Goal: Use online tool/utility: Utilize a website feature to perform a specific function

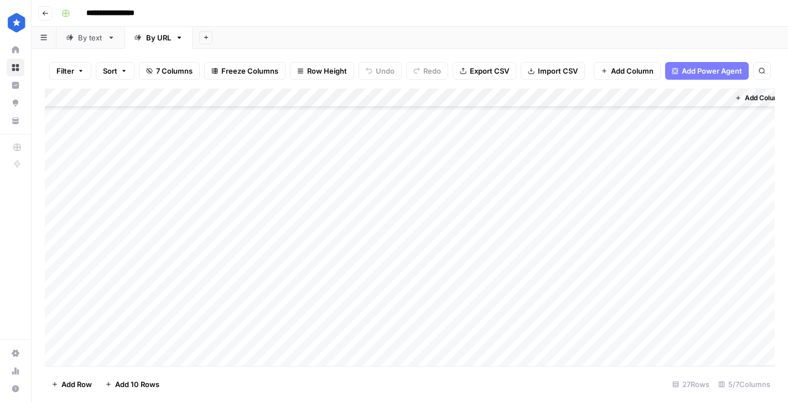
scroll to position [267, 0]
click at [201, 354] on div "Add Column" at bounding box center [410, 227] width 730 height 277
paste textarea "**********"
type textarea "**********"
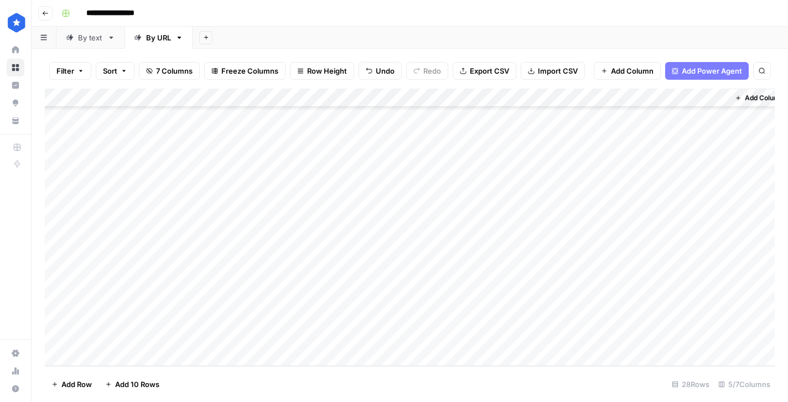
click at [323, 339] on div "Add Column" at bounding box center [410, 227] width 730 height 277
type textarea "**********"
click at [473, 332] on div "Add Column" at bounding box center [410, 227] width 730 height 277
click at [774, 340] on icon "close" at bounding box center [772, 339] width 8 height 9
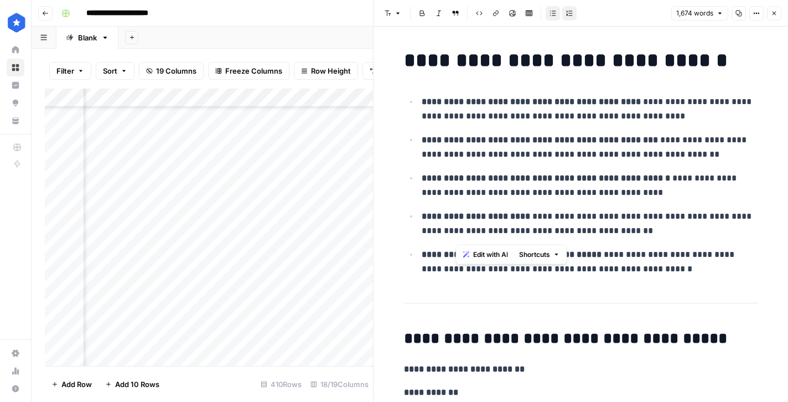
scroll to position [978, 0]
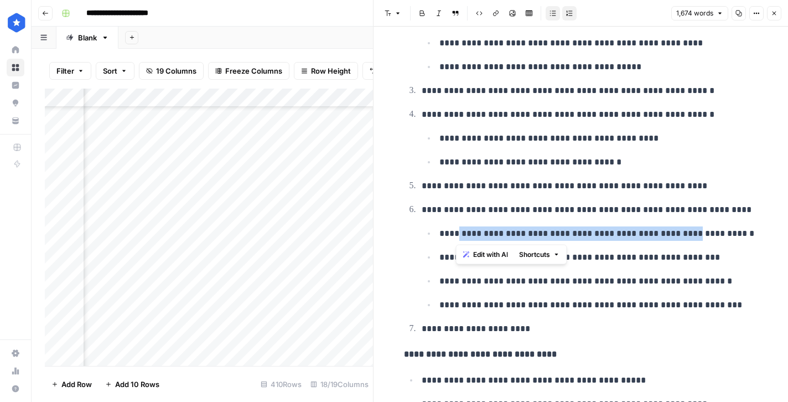
click at [773, 13] on icon "button" at bounding box center [774, 14] width 4 height 4
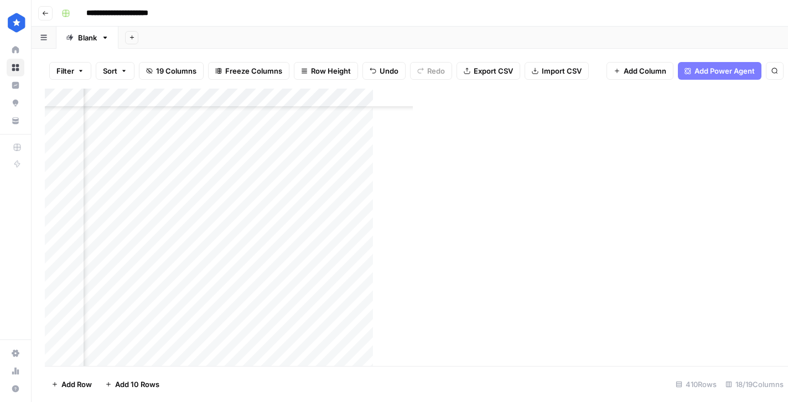
click at [269, 227] on div "Add Column" at bounding box center [351, 227] width 613 height 277
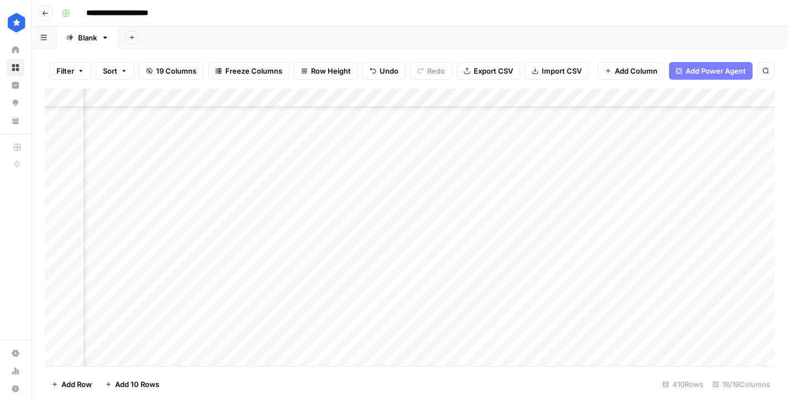
click at [654, 228] on div "Add Column" at bounding box center [410, 227] width 730 height 277
click at [705, 225] on div "Add Column" at bounding box center [410, 227] width 730 height 277
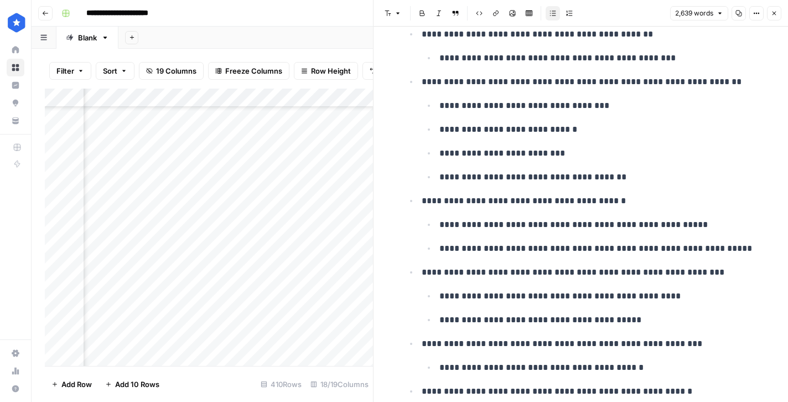
scroll to position [1120, 0]
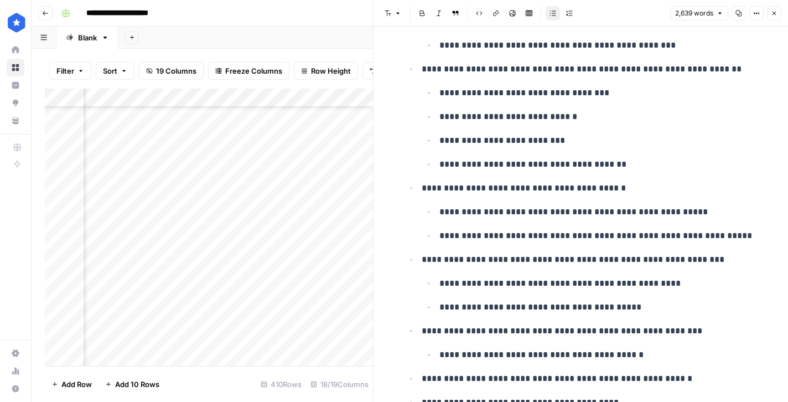
click at [778, 14] on button "Close" at bounding box center [774, 13] width 14 height 14
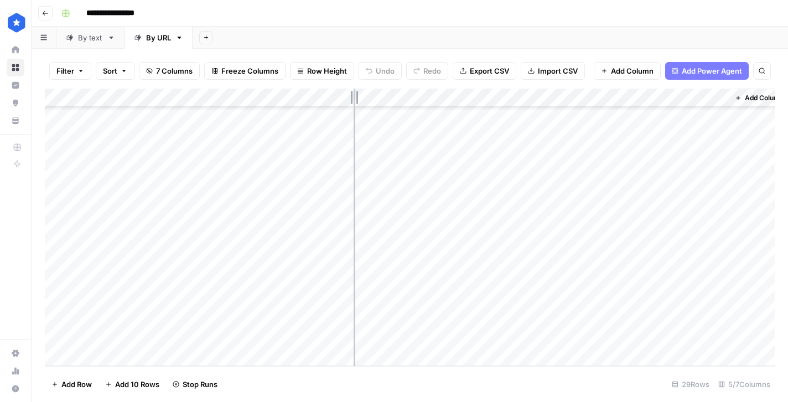
drag, startPoint x: 242, startPoint y: 101, endPoint x: 354, endPoint y: 102, distance: 111.8
click at [354, 102] on div "Add Column" at bounding box center [410, 227] width 730 height 277
drag, startPoint x: 354, startPoint y: 101, endPoint x: 413, endPoint y: 102, distance: 59.8
click at [413, 102] on div "Add Column" at bounding box center [410, 227] width 730 height 277
drag, startPoint x: 413, startPoint y: 101, endPoint x: 314, endPoint y: 102, distance: 99.0
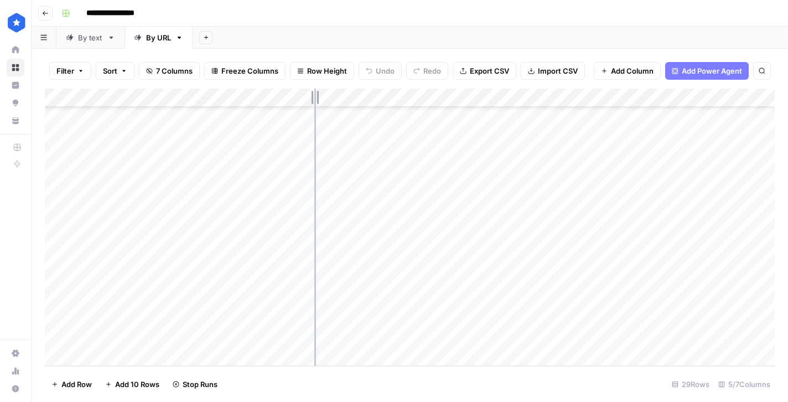
click at [314, 102] on div "Add Column" at bounding box center [410, 227] width 730 height 277
click at [70, 40] on icon at bounding box center [70, 38] width 8 height 8
click at [173, 230] on div "Add Column" at bounding box center [410, 163] width 730 height 149
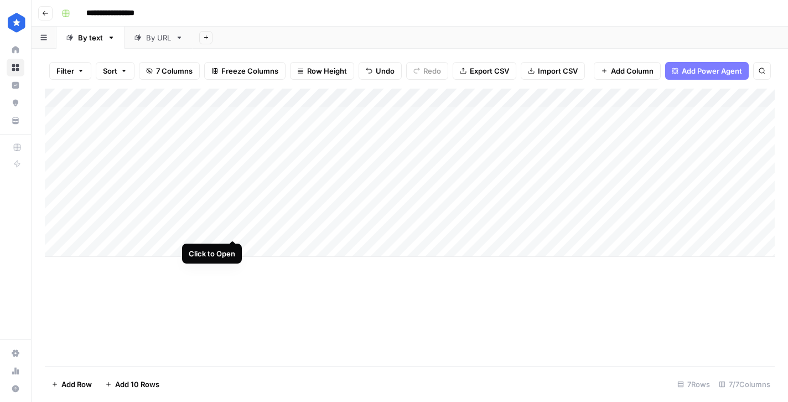
click at [233, 228] on div "Add Column" at bounding box center [410, 173] width 730 height 168
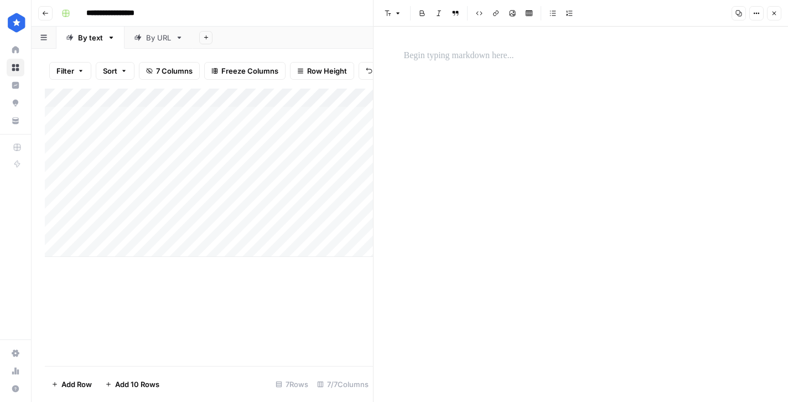
click at [440, 59] on p at bounding box center [581, 56] width 354 height 14
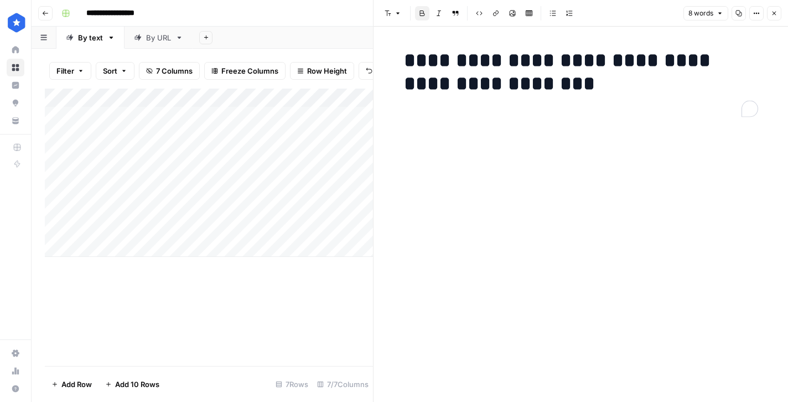
click at [537, 90] on h1 "**********" at bounding box center [581, 72] width 354 height 46
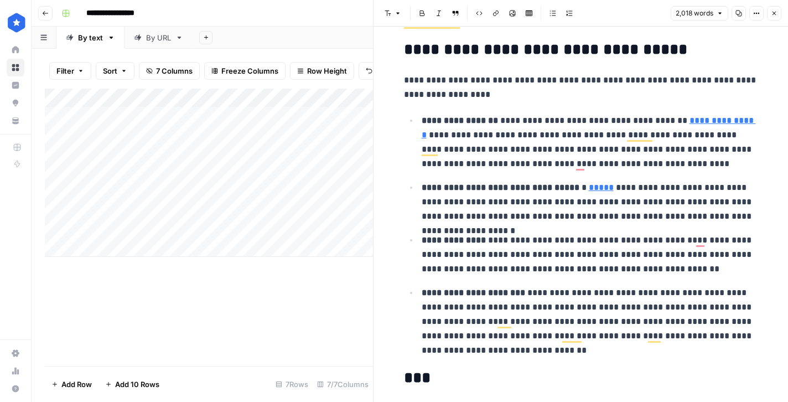
scroll to position [3383, 0]
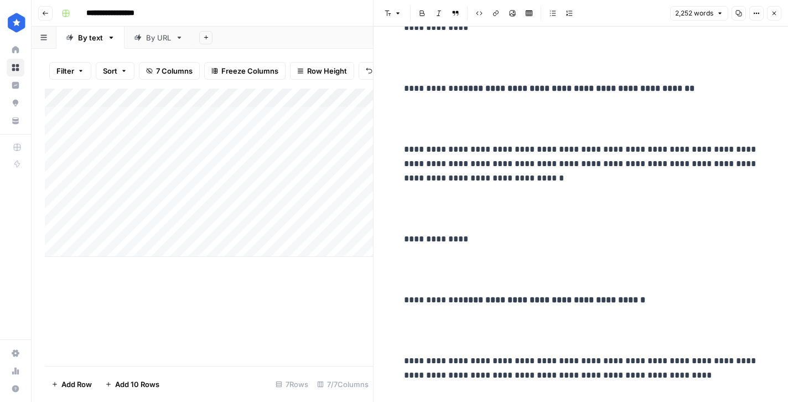
scroll to position [4151, 0]
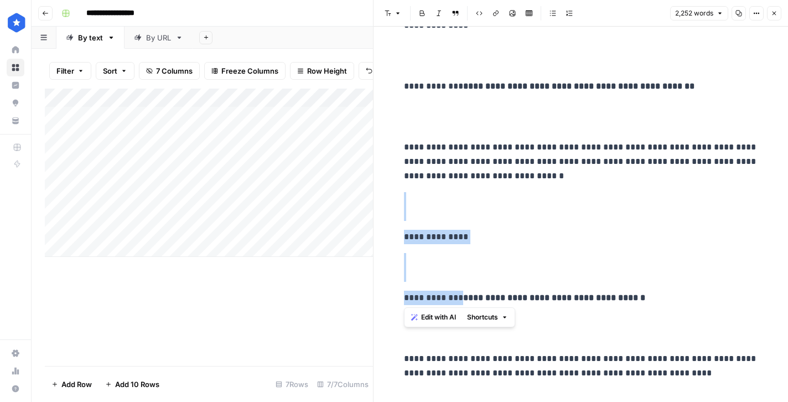
drag, startPoint x: 490, startPoint y: 299, endPoint x: 394, endPoint y: 201, distance: 137.3
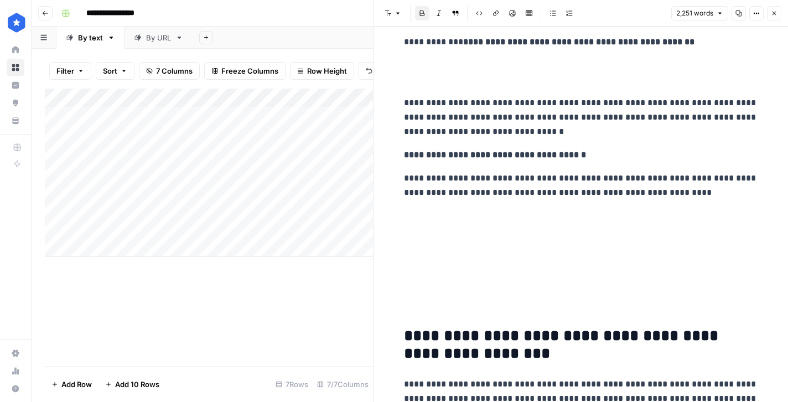
scroll to position [4205, 0]
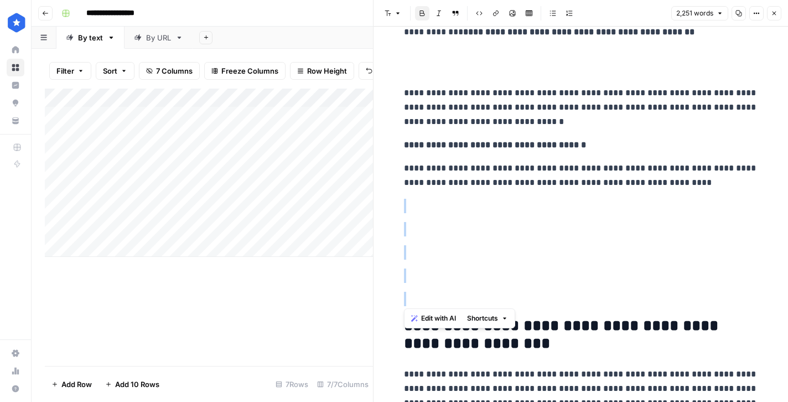
drag, startPoint x: 422, startPoint y: 303, endPoint x: 401, endPoint y: 209, distance: 96.0
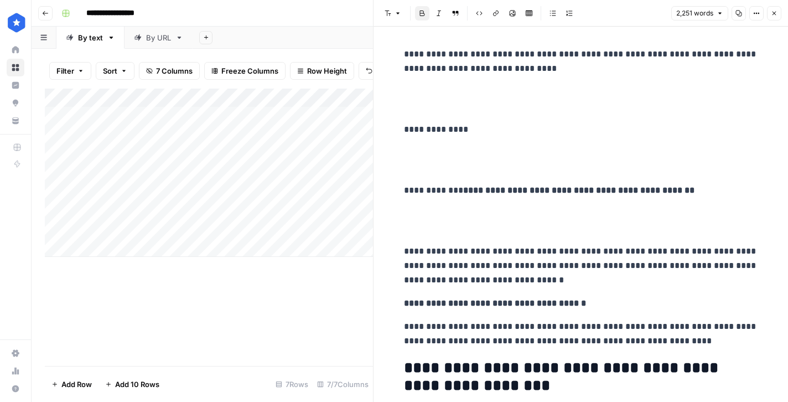
scroll to position [4043, 0]
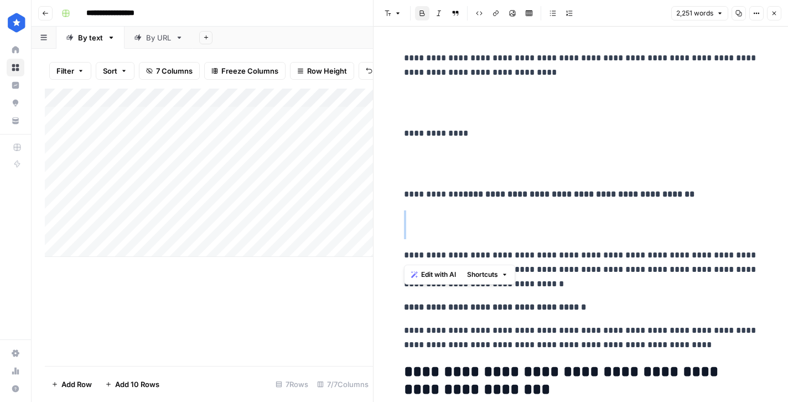
drag, startPoint x: 443, startPoint y: 238, endPoint x: 427, endPoint y: 217, distance: 26.1
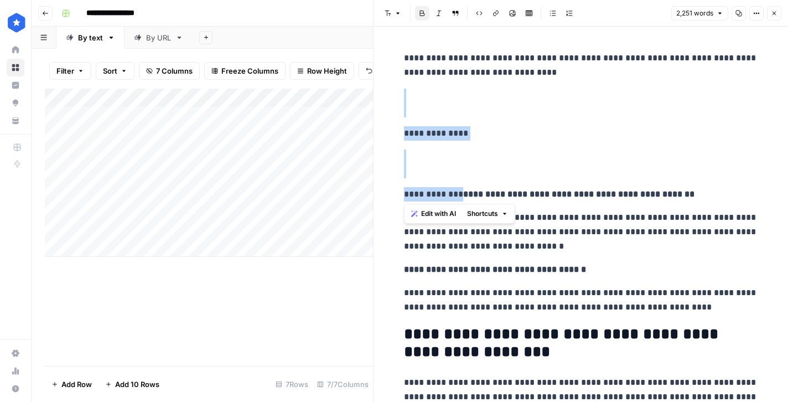
drag, startPoint x: 491, startPoint y: 193, endPoint x: 382, endPoint y: 94, distance: 146.9
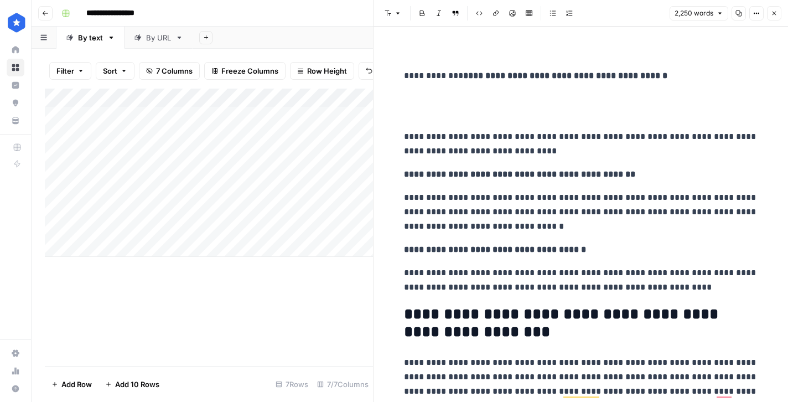
scroll to position [0, 0]
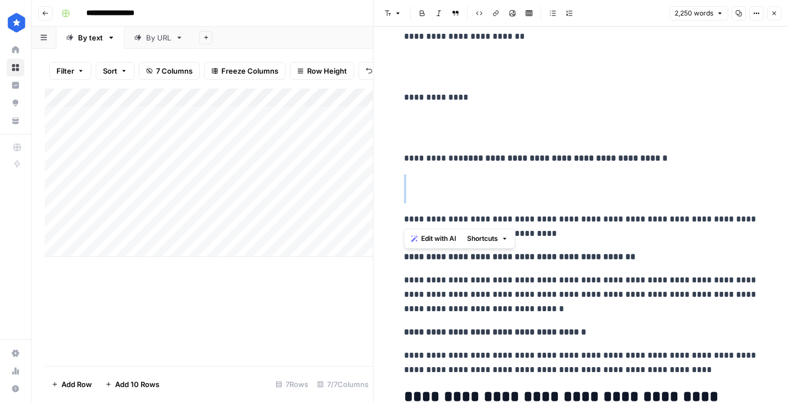
drag, startPoint x: 414, startPoint y: 204, endPoint x: 402, endPoint y: 178, distance: 29.2
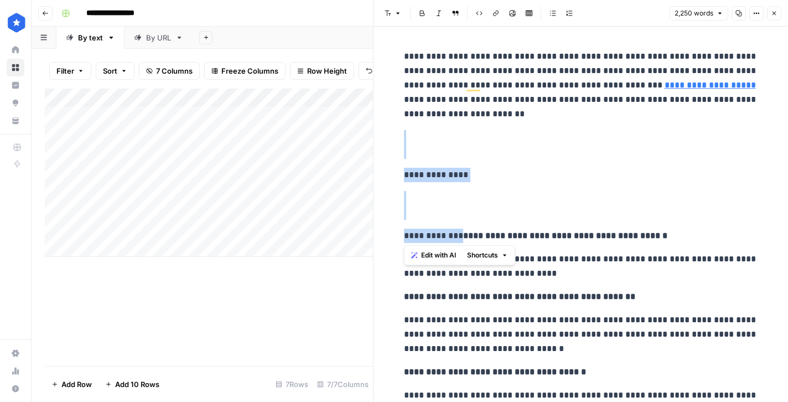
drag, startPoint x: 489, startPoint y: 232, endPoint x: 399, endPoint y: 133, distance: 133.6
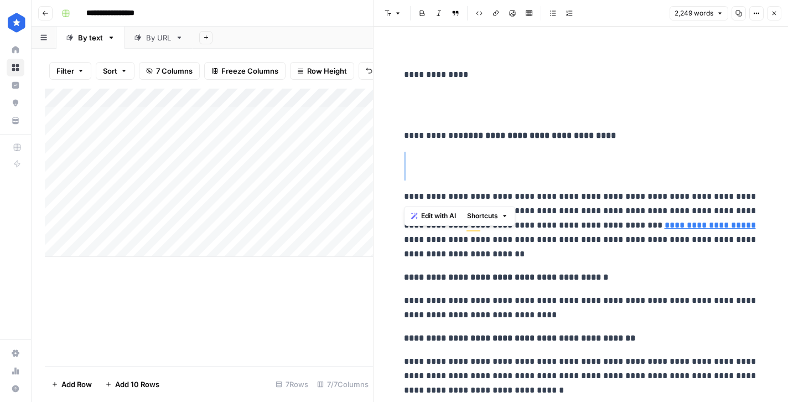
drag, startPoint x: 404, startPoint y: 195, endPoint x: 395, endPoint y: 152, distance: 44.0
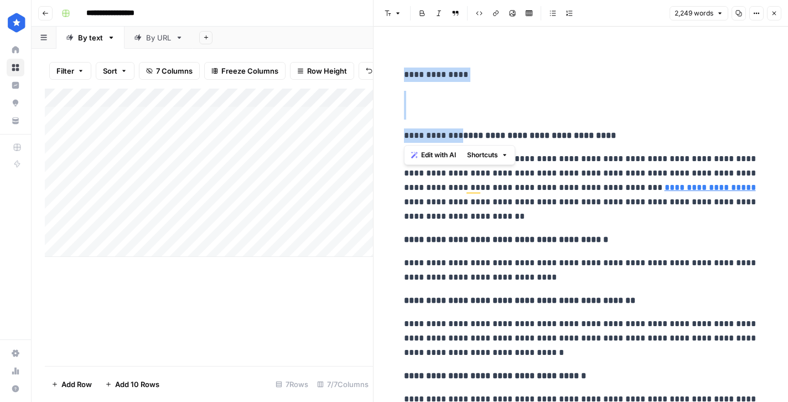
drag, startPoint x: 490, startPoint y: 132, endPoint x: 390, endPoint y: 60, distance: 123.3
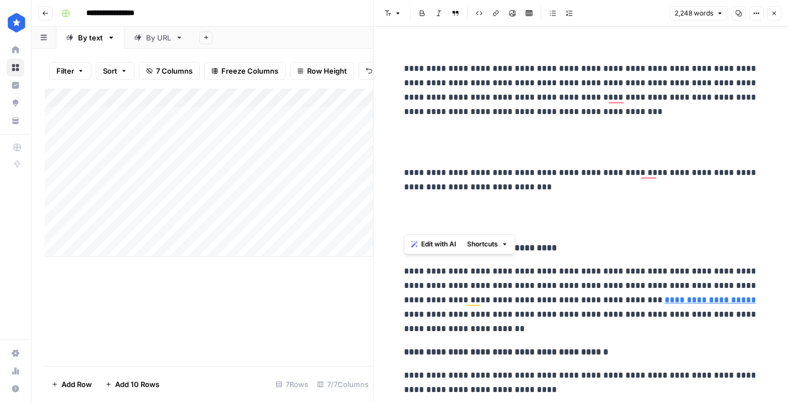
drag, startPoint x: 404, startPoint y: 224, endPoint x: 399, endPoint y: 207, distance: 17.2
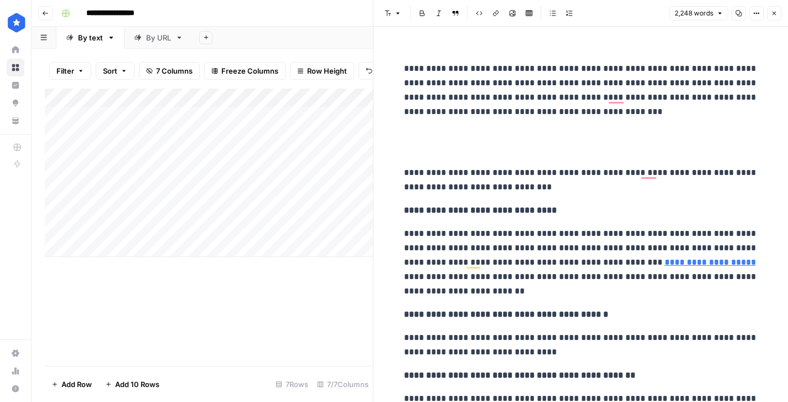
click at [458, 154] on p "To enrich screen reader interactions, please activate Accessibility in Grammarl…" at bounding box center [581, 142] width 354 height 29
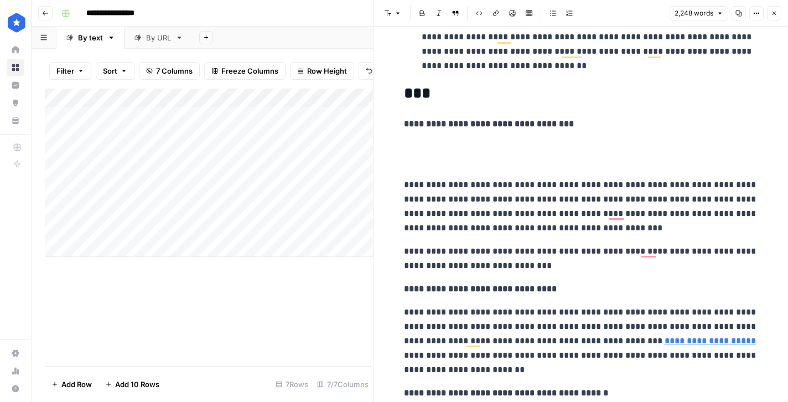
click at [424, 151] on p "To enrich screen reader interactions, please activate Accessibility in Grammarl…" at bounding box center [581, 154] width 354 height 29
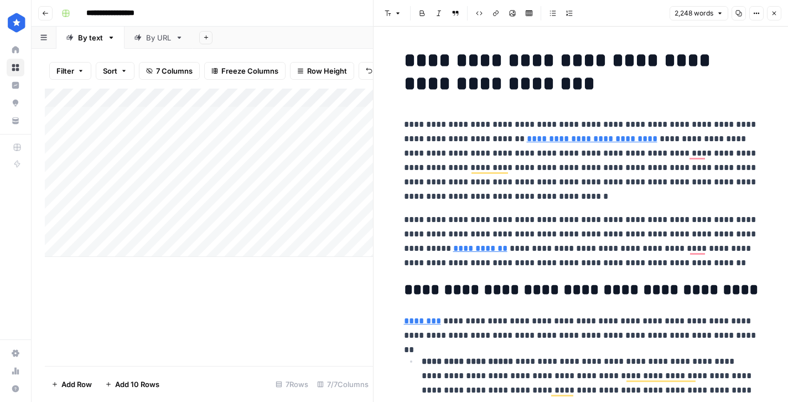
click at [778, 11] on button "Close" at bounding box center [774, 13] width 14 height 14
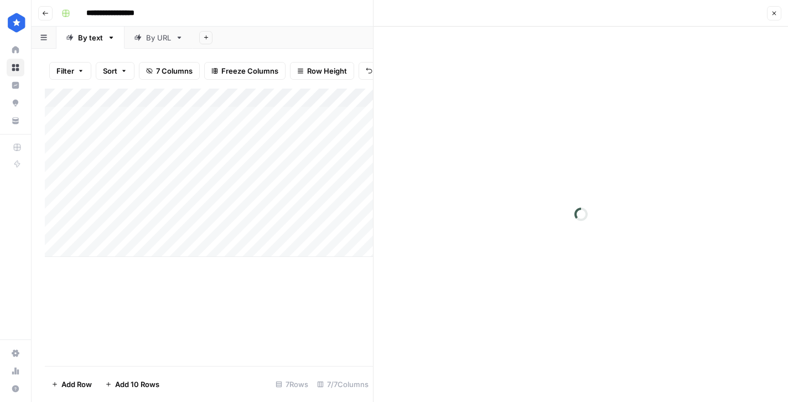
click at [306, 225] on div "Add Column" at bounding box center [209, 173] width 328 height 168
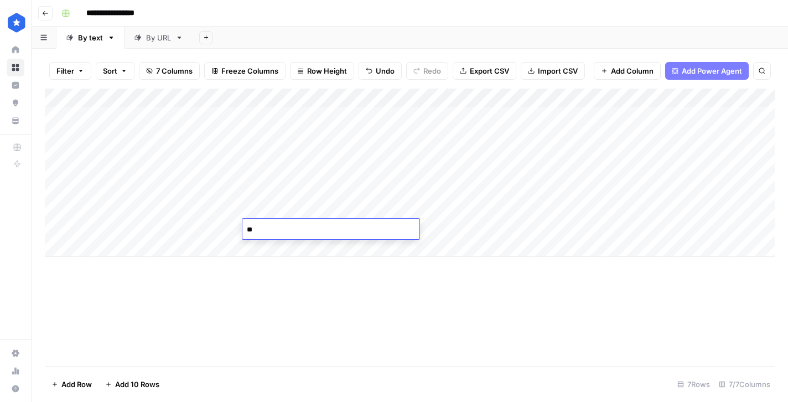
type textarea "*"
type textarea "**********"
click at [445, 226] on div "Add Column" at bounding box center [410, 173] width 730 height 168
click at [158, 39] on div "By URL" at bounding box center [158, 37] width 25 height 11
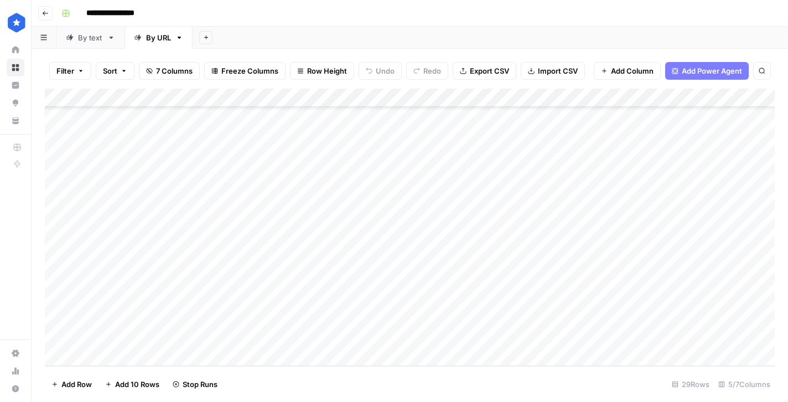
click at [101, 42] on div "By text" at bounding box center [90, 37] width 25 height 11
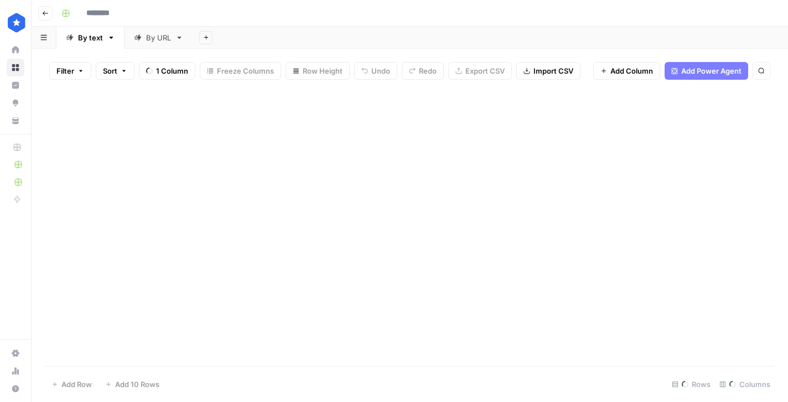
type input "**********"
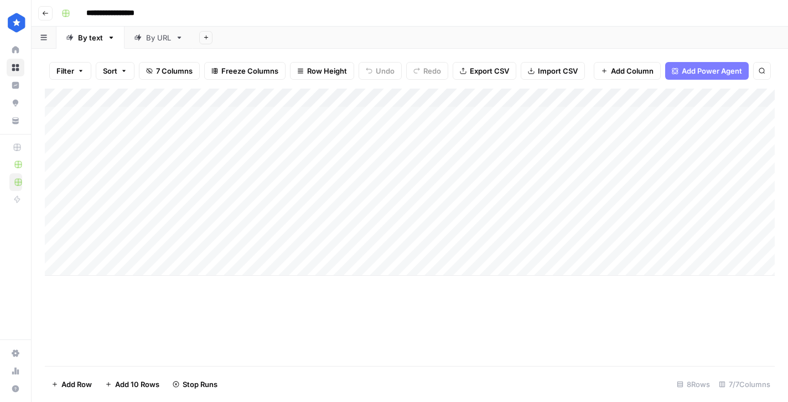
click at [150, 36] on div "By URL" at bounding box center [158, 37] width 25 height 11
click at [590, 319] on div "Add Column" at bounding box center [410, 227] width 730 height 277
click at [84, 38] on div "By text" at bounding box center [90, 37] width 25 height 11
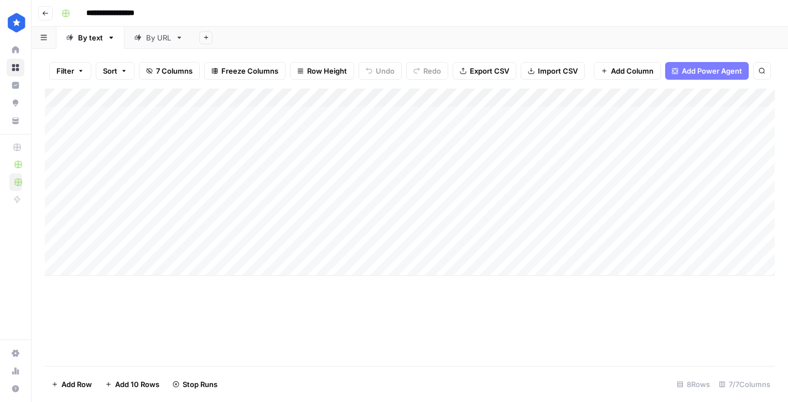
click at [167, 232] on div "Add Column" at bounding box center [410, 182] width 730 height 187
click at [232, 228] on div "Add Column" at bounding box center [410, 182] width 730 height 187
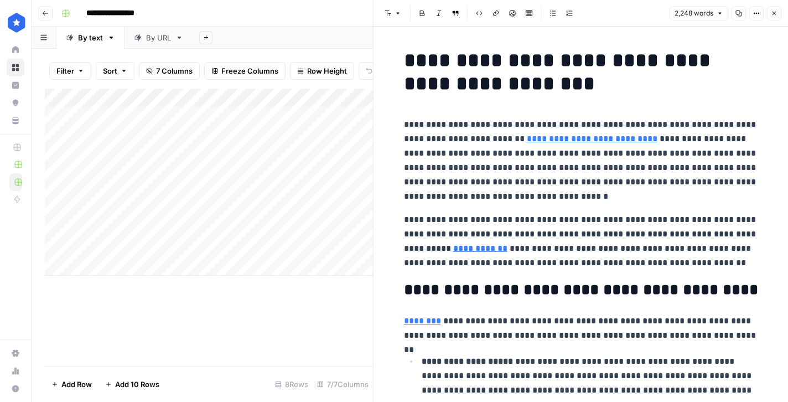
click at [601, 183] on p "**********" at bounding box center [581, 160] width 354 height 86
